Goal: Information Seeking & Learning: Learn about a topic

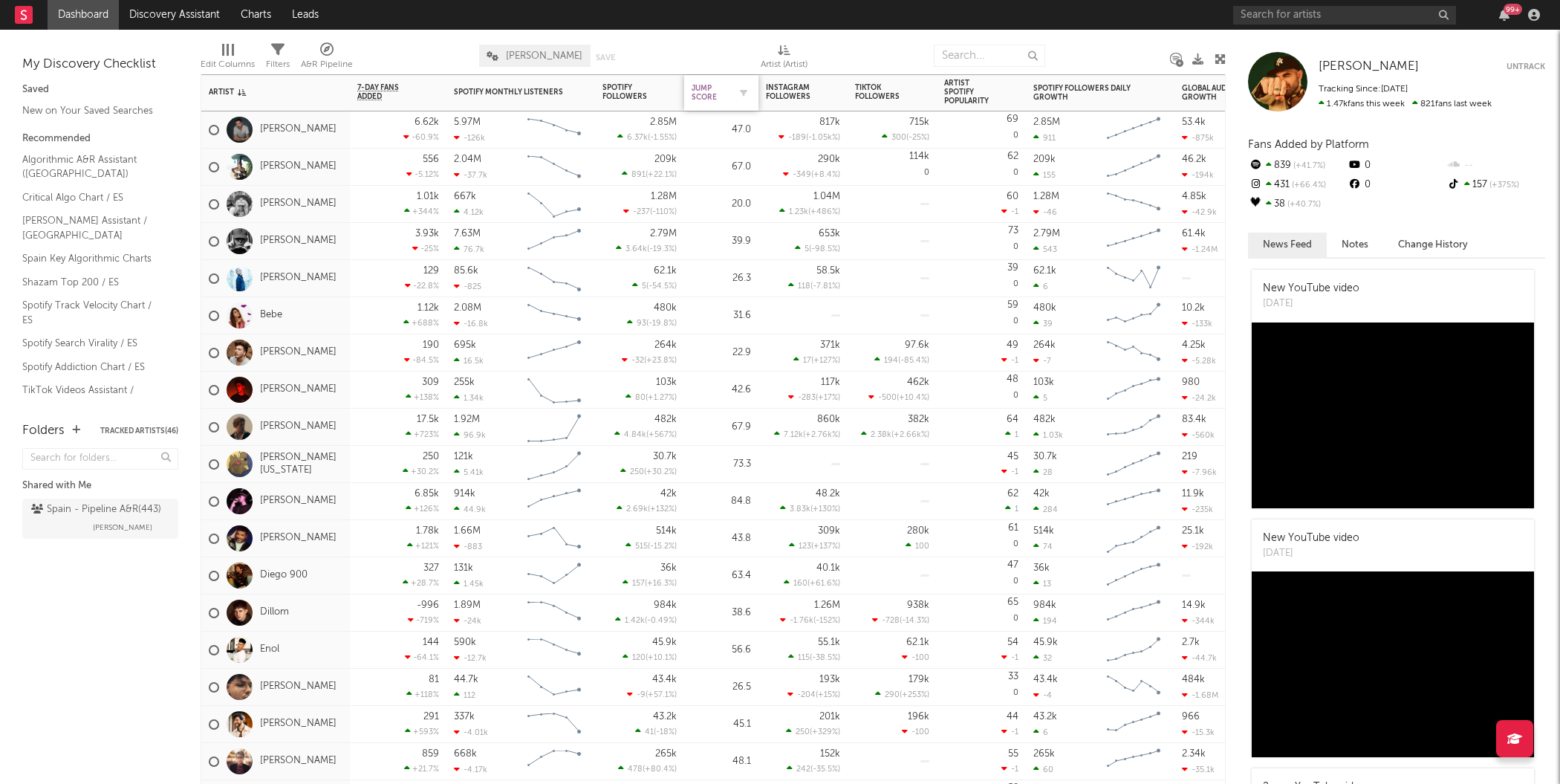
click at [710, 99] on div "Jump Score" at bounding box center [710, 92] width 37 height 17
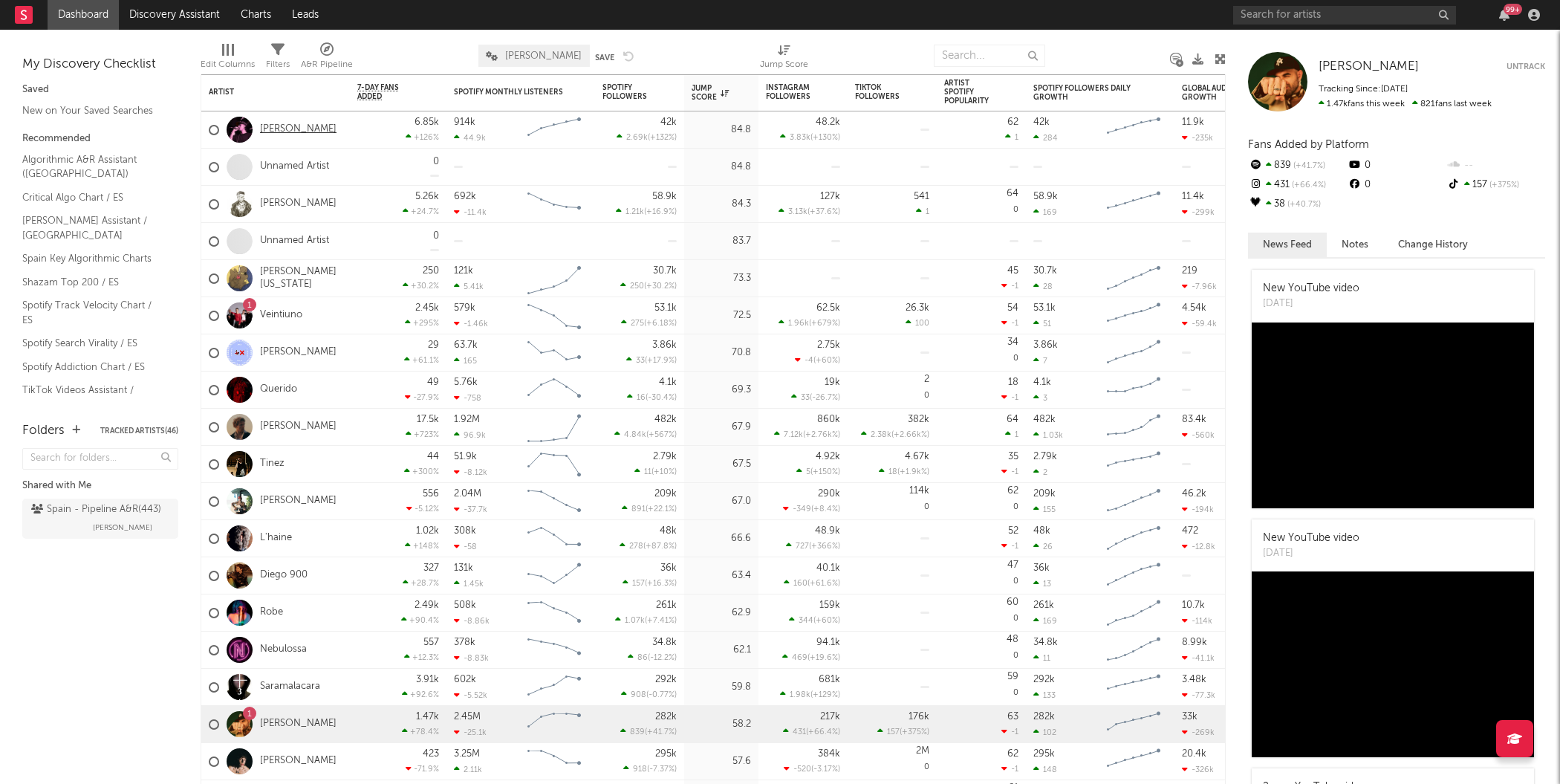
click at [300, 128] on link "[PERSON_NAME]" at bounding box center [298, 129] width 76 height 12
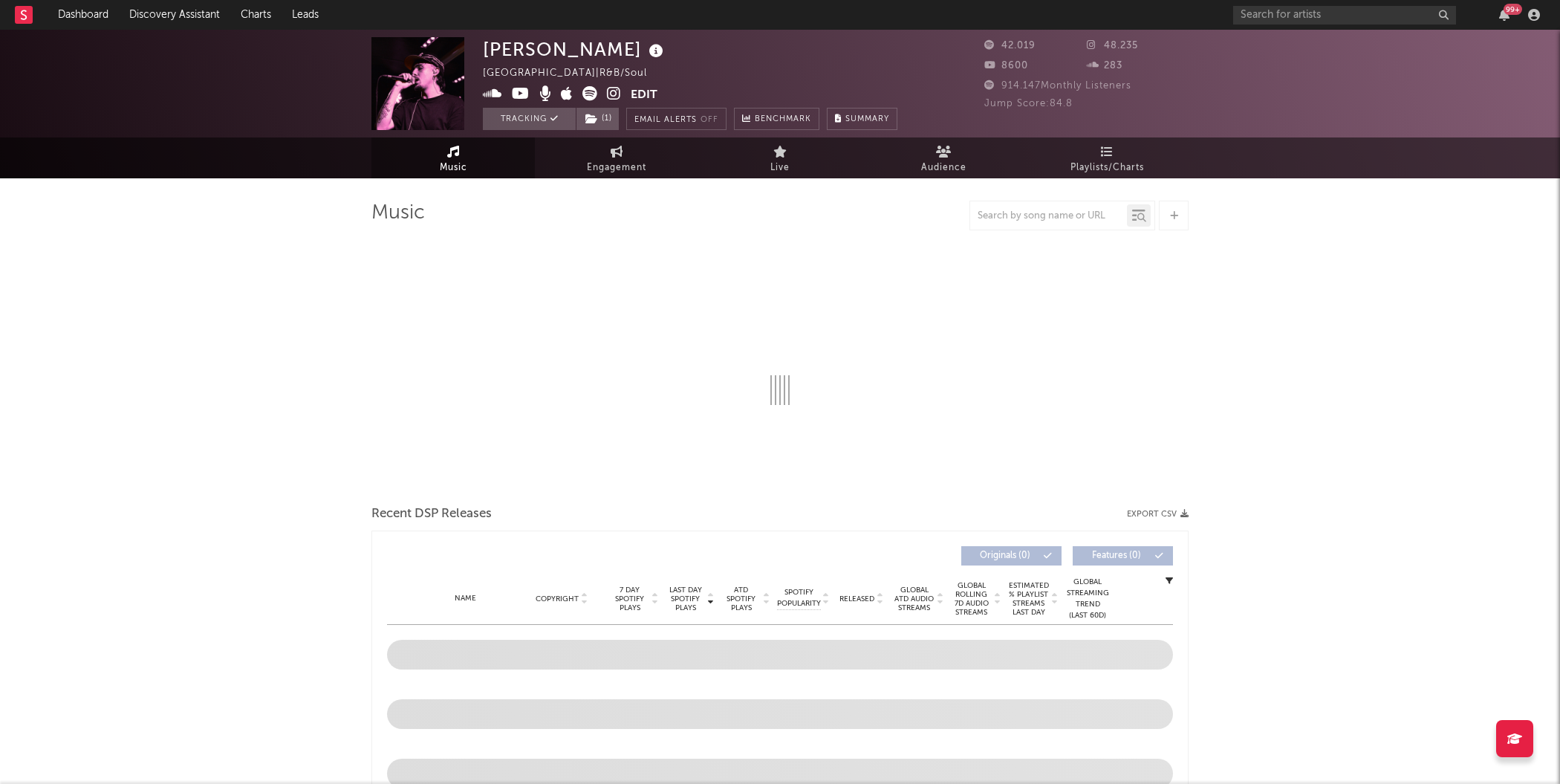
select select "6m"
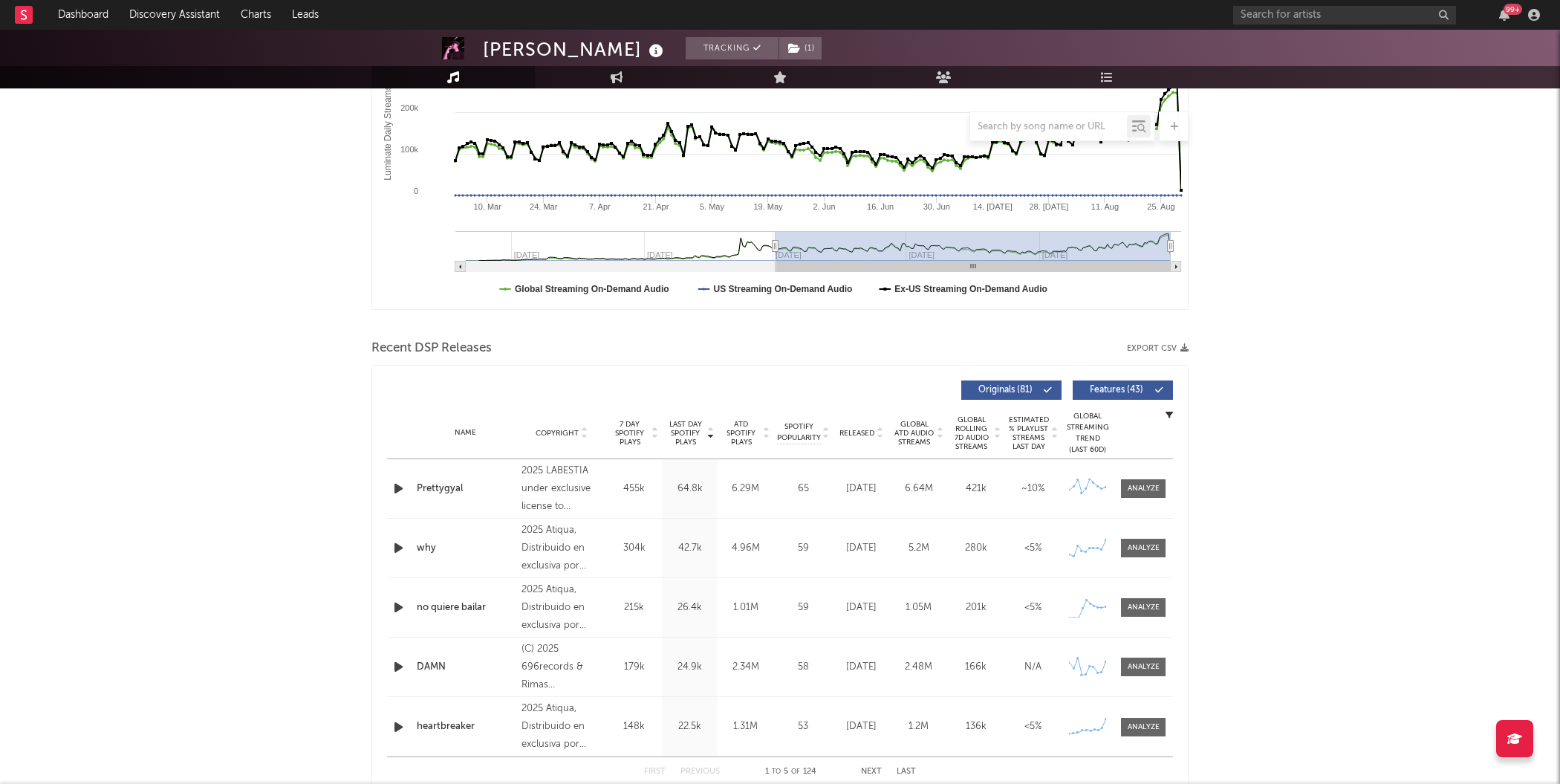
scroll to position [514, 0]
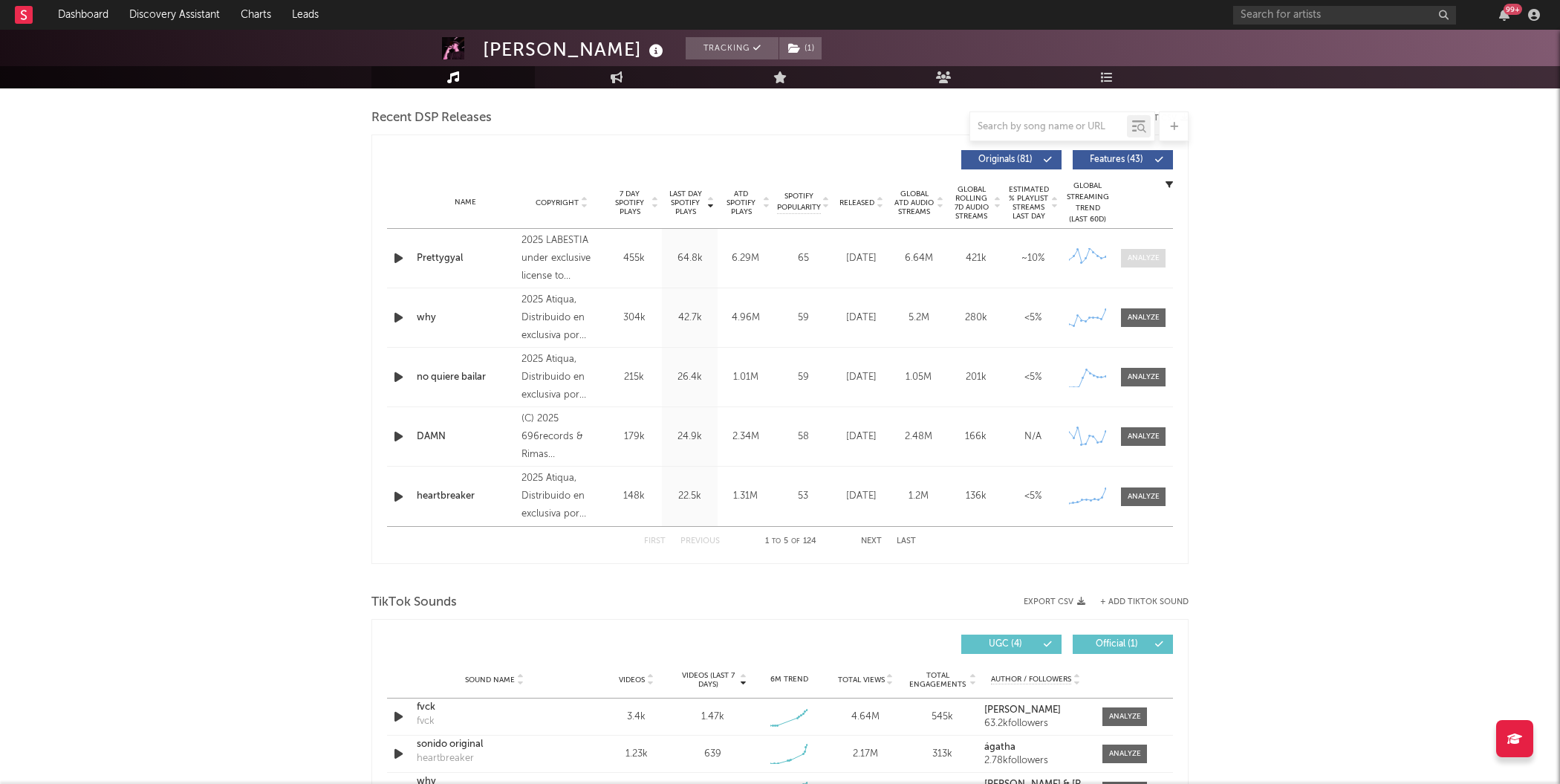
click at [1133, 259] on div at bounding box center [1143, 257] width 32 height 11
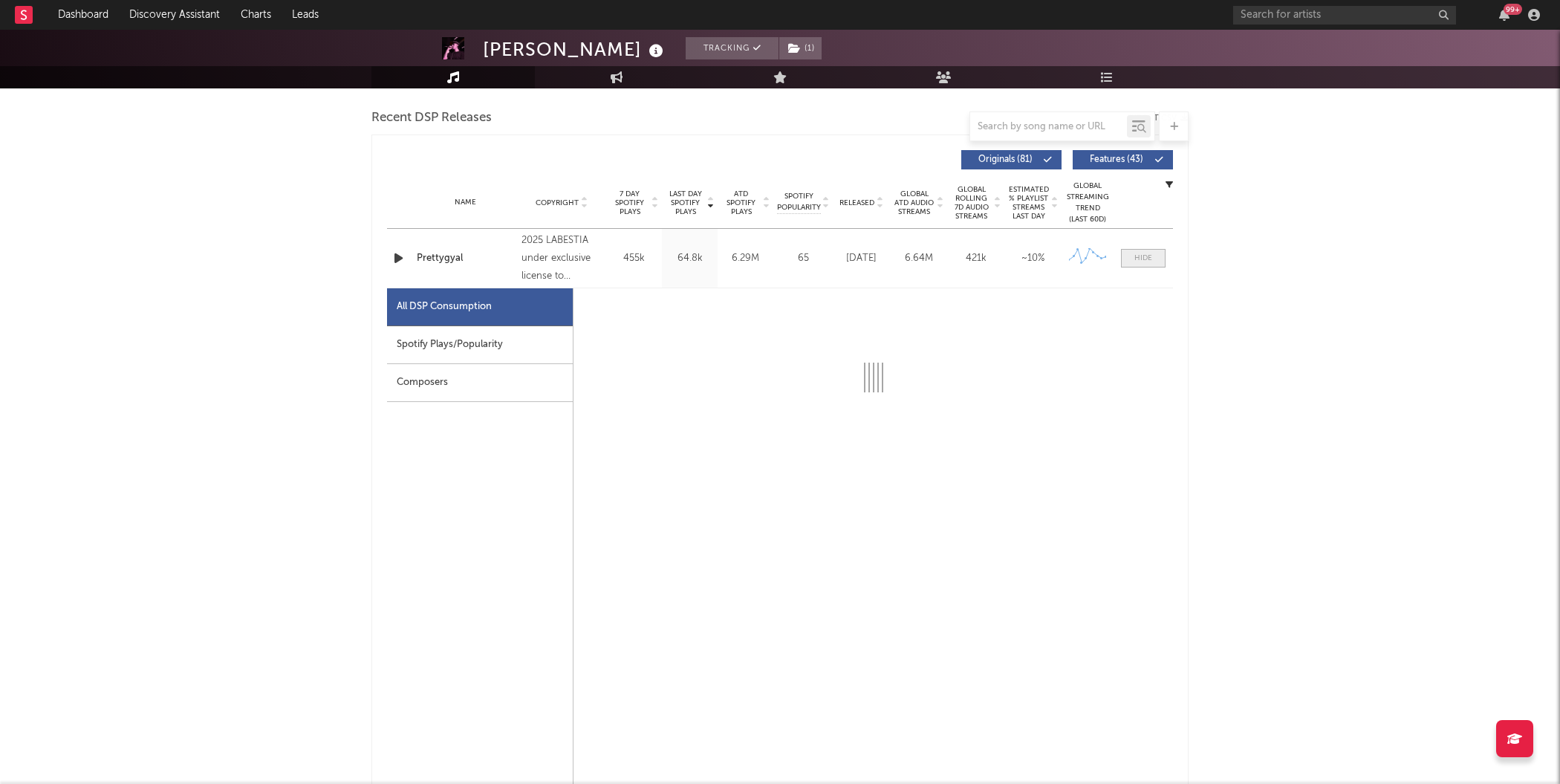
select select "1w"
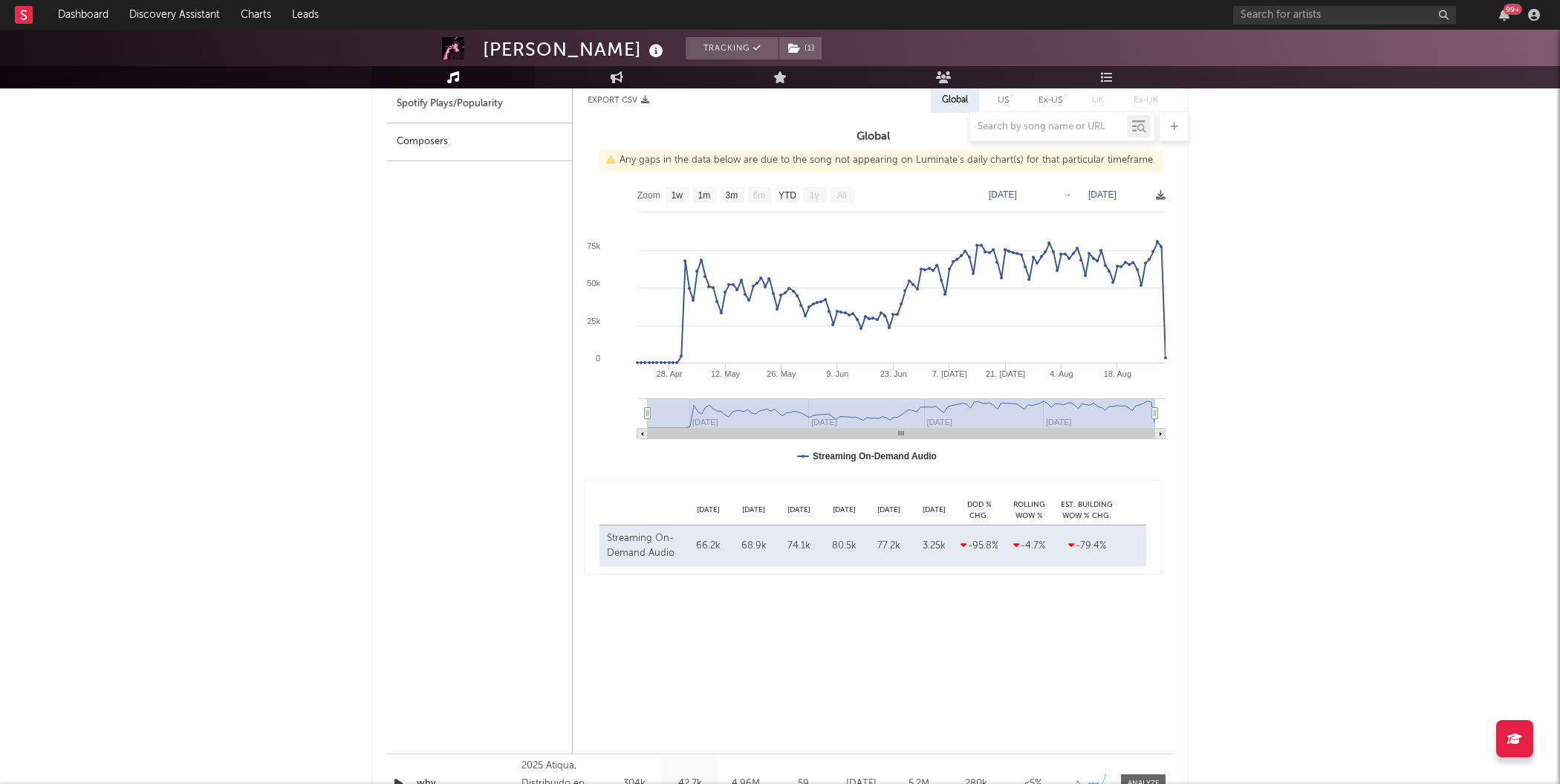
scroll to position [763, 0]
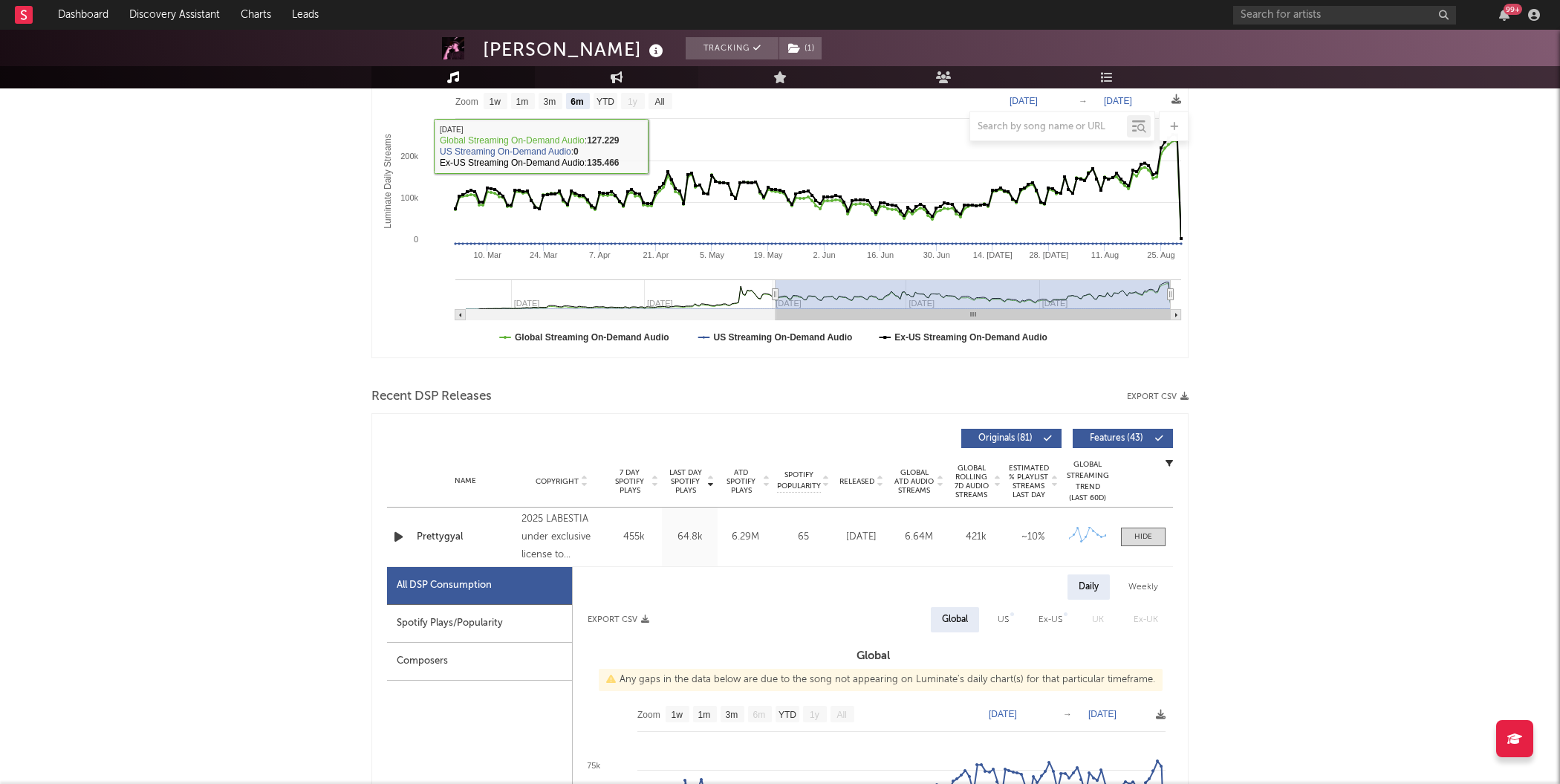
click at [633, 72] on link "Engagement" at bounding box center [617, 77] width 163 height 22
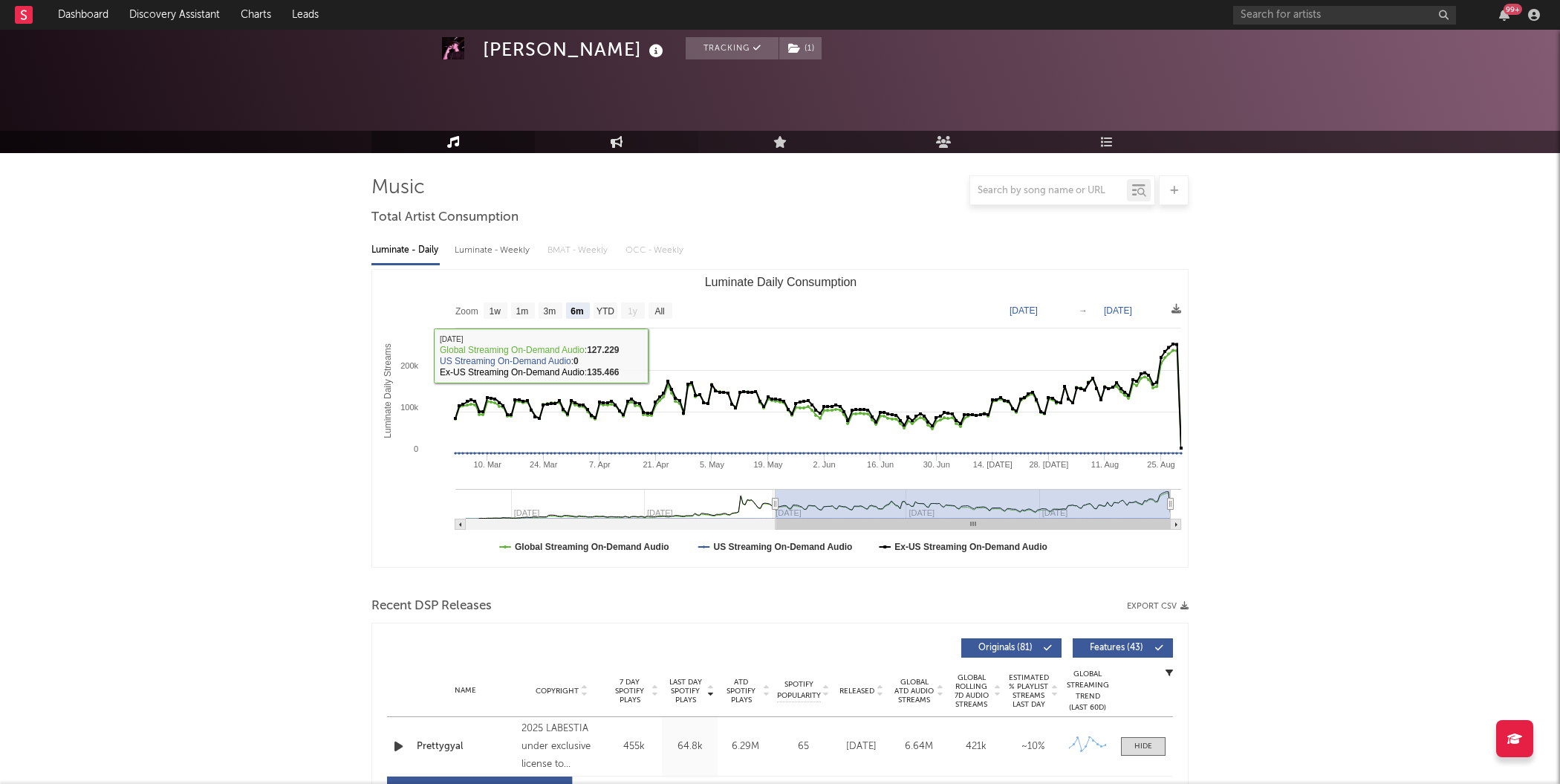
select select "1w"
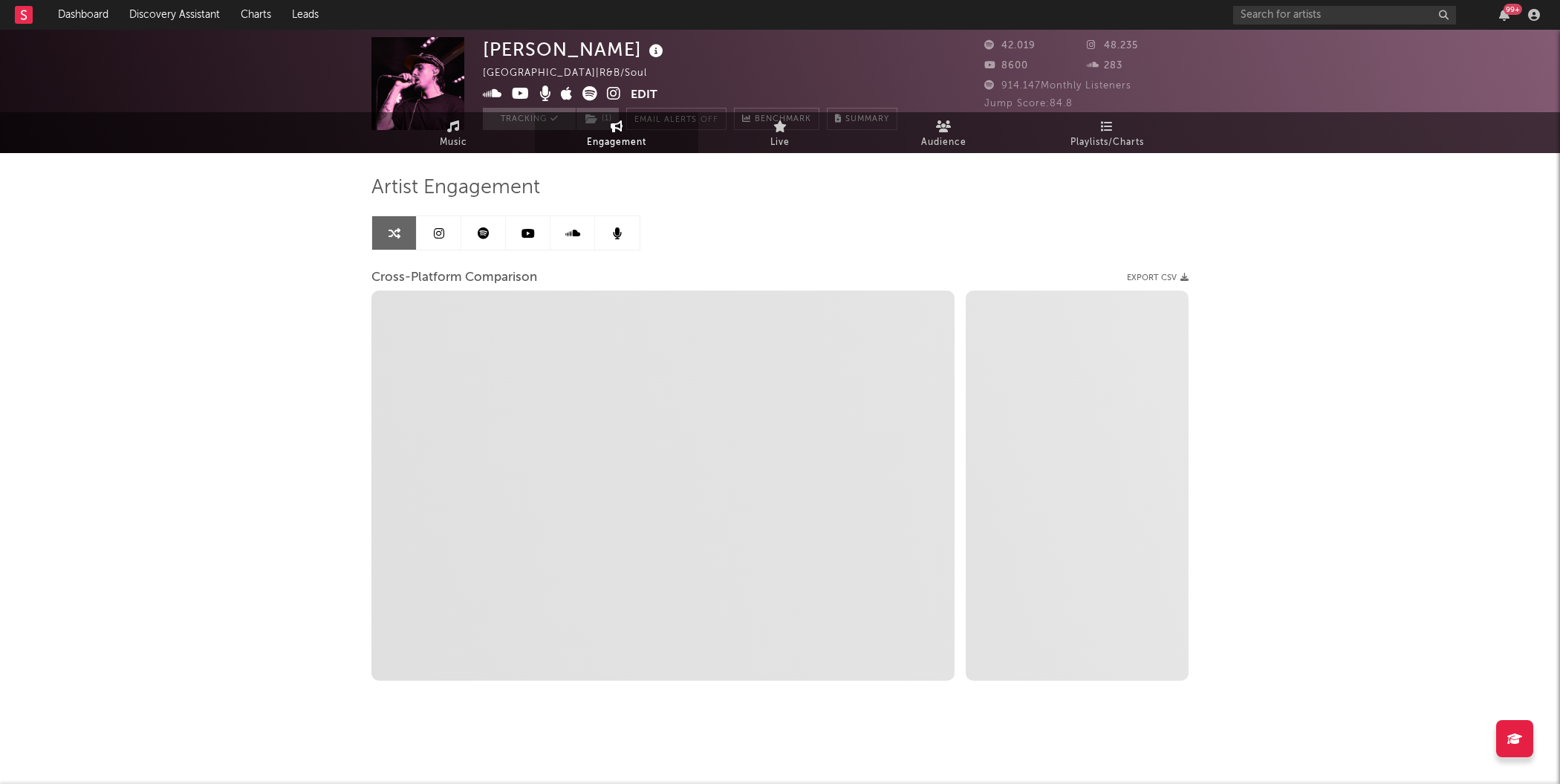
scroll to position [0, 0]
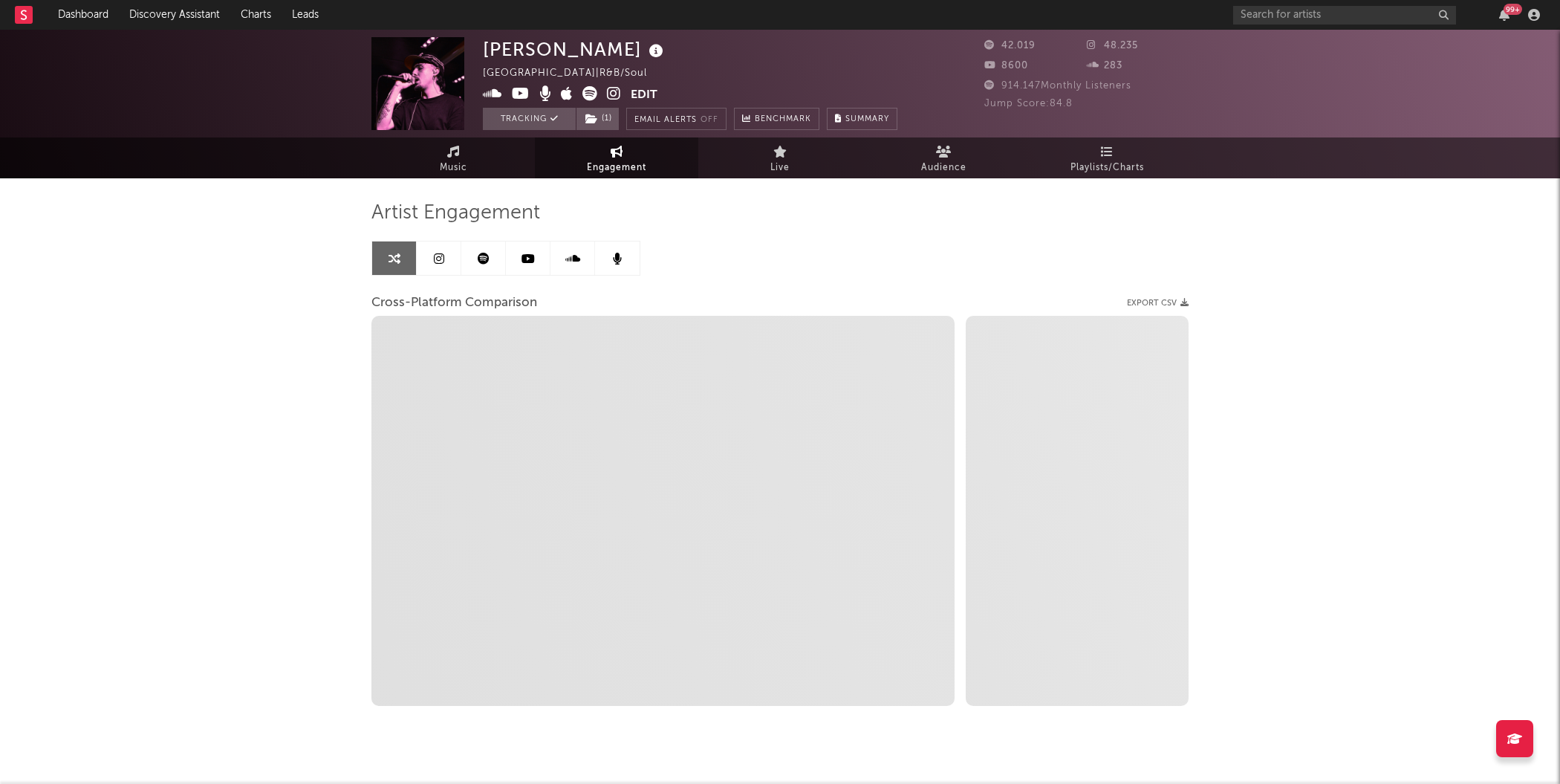
click at [441, 262] on icon at bounding box center [439, 258] width 11 height 12
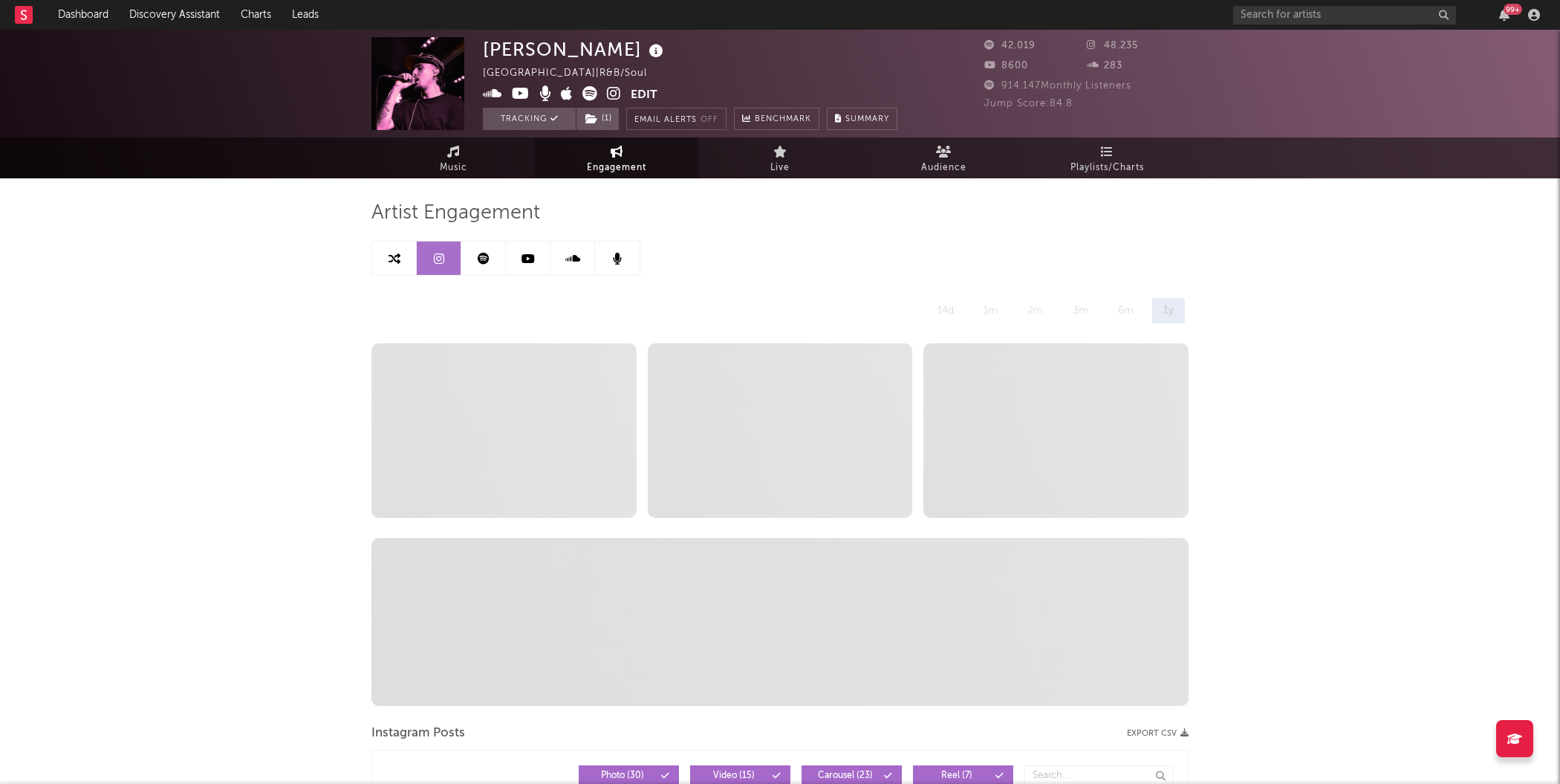
select select "6m"
